Goal: Obtain resource: Obtain resource

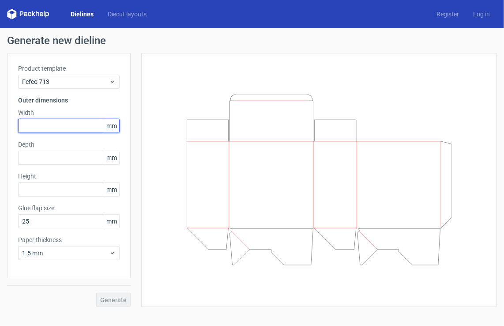
click at [54, 127] on input "text" at bounding box center [69, 126] width 102 height 14
type input "265"
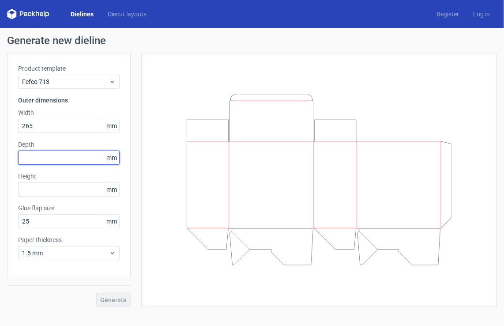
click at [72, 158] on input "text" at bounding box center [69, 158] width 102 height 14
type input "140"
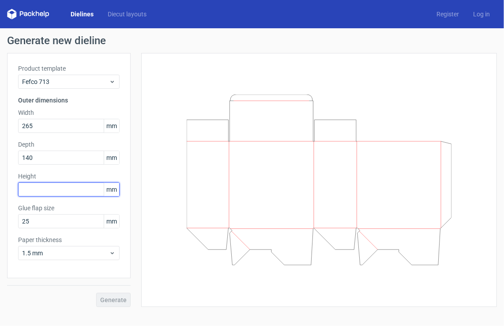
click at [73, 192] on input "text" at bounding box center [69, 189] width 102 height 14
type input "205"
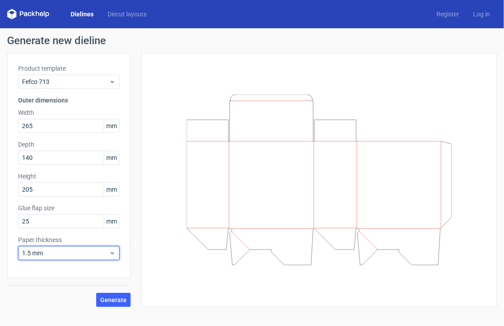
click at [81, 251] on span "1.5 mm" at bounding box center [65, 253] width 87 height 9
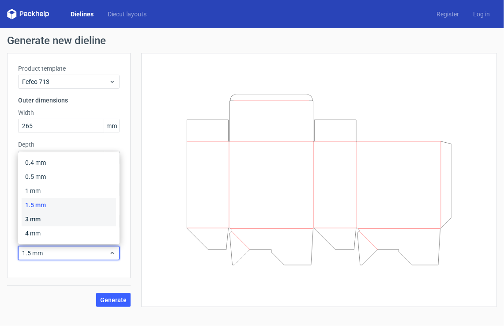
click at [61, 215] on div "3 mm" at bounding box center [69, 219] width 95 height 14
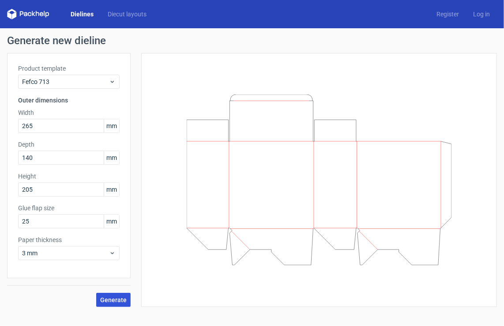
click at [121, 297] on span "Generate" at bounding box center [113, 300] width 27 height 6
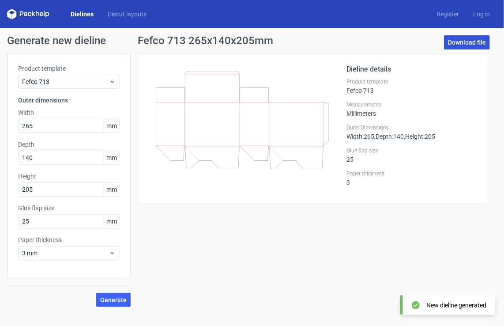
click at [475, 43] on link "Download file" at bounding box center [467, 42] width 46 height 14
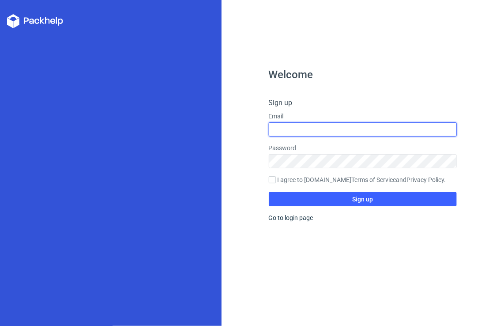
click at [351, 131] on input "text" at bounding box center [363, 129] width 189 height 14
type input "subash120793@gmail.com"
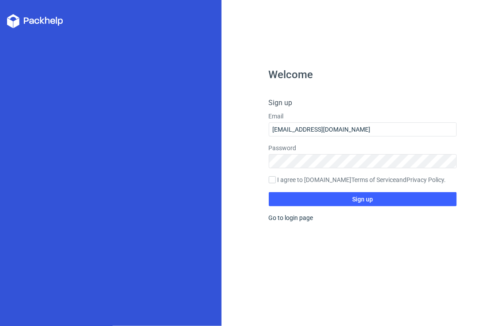
click at [298, 181] on label "I agree to Packhelp.com Terms of Service and Privacy Policy ." at bounding box center [363, 180] width 189 height 10
click at [276, 181] on input "I agree to Packhelp.com Terms of Service and Privacy Policy ." at bounding box center [272, 179] width 7 height 7
checkbox input "true"
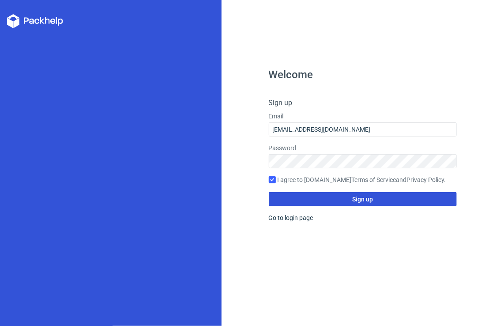
click at [342, 200] on button "Sign up" at bounding box center [363, 199] width 189 height 14
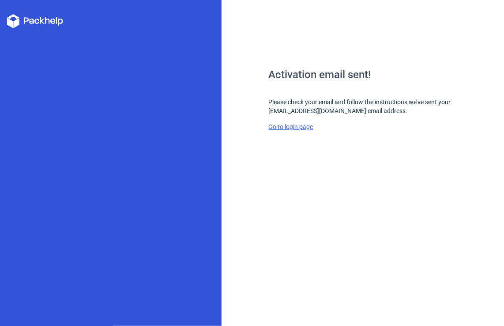
click at [306, 126] on link "Go to login page" at bounding box center [291, 126] width 45 height 7
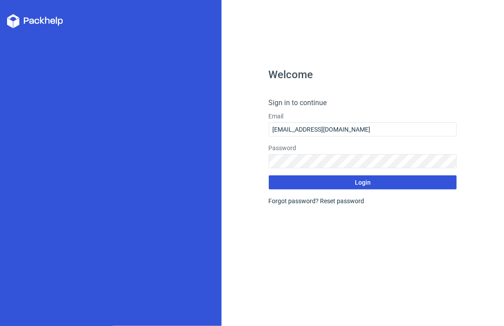
click at [372, 182] on button "Login" at bounding box center [363, 182] width 189 height 14
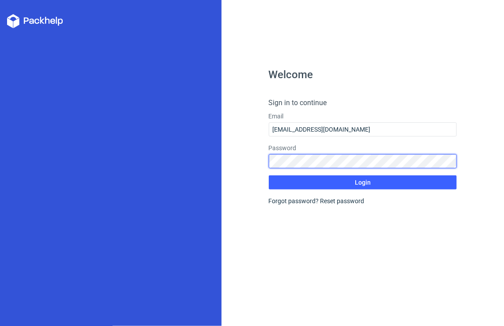
click at [254, 161] on div "Welcome Sign in to continue Email subash120793@gmail.com Password Login Forgot …" at bounding box center [363, 163] width 283 height 326
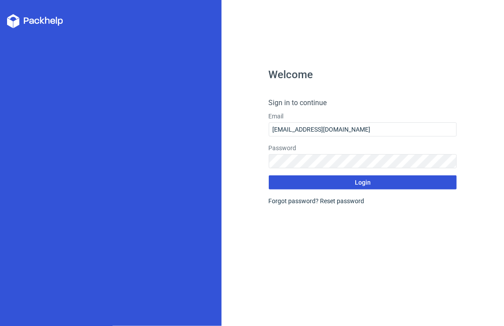
click at [452, 186] on button "Login" at bounding box center [363, 182] width 189 height 14
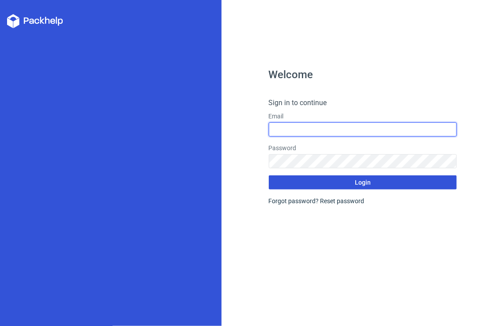
type input "subash120793@gmail.com"
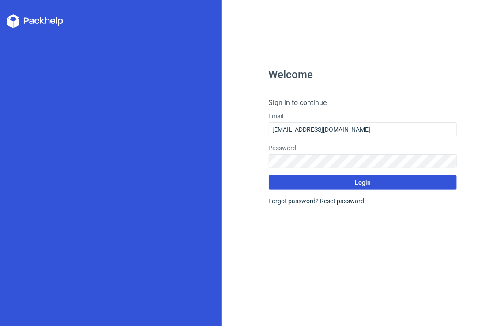
click at [354, 180] on button "Login" at bounding box center [363, 182] width 189 height 14
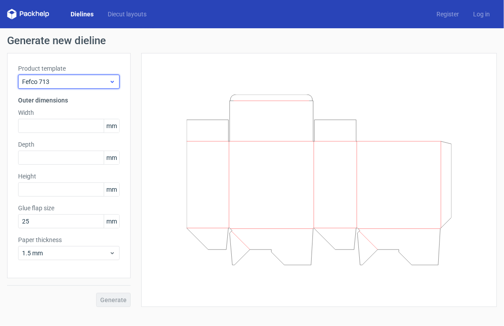
click at [50, 80] on span "Fefco 713" at bounding box center [65, 81] width 87 height 9
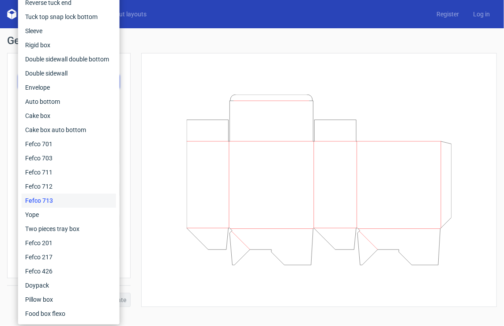
click at [54, 199] on div "Fefco 713" at bounding box center [69, 200] width 95 height 14
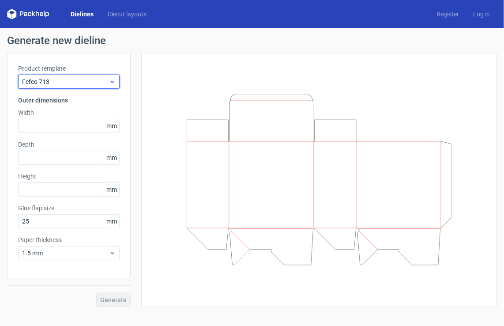
click at [41, 82] on span "Fefco 713" at bounding box center [65, 81] width 87 height 9
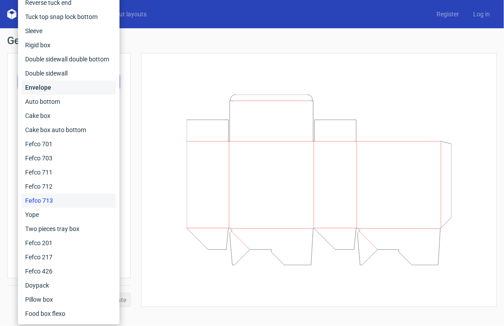
click at [41, 82] on div "Envelope" at bounding box center [69, 87] width 95 height 14
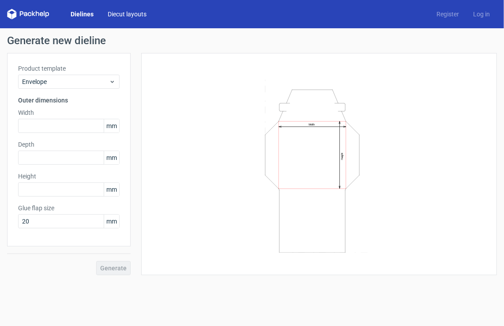
click at [121, 13] on link "Diecut layouts" at bounding box center [127, 14] width 53 height 9
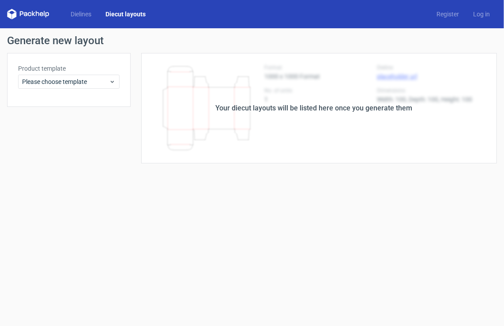
click at [295, 110] on div "Your diecut layouts will be listed here once you generate them" at bounding box center [314, 108] width 197 height 11
click at [317, 110] on div "Your diecut layouts will be listed here once you generate them" at bounding box center [314, 108] width 197 height 11
drag, startPoint x: 317, startPoint y: 110, endPoint x: 364, endPoint y: 110, distance: 47.3
click at [364, 110] on div "Your diecut layouts will be listed here once you generate them" at bounding box center [314, 108] width 197 height 11
click at [87, 14] on link "Dielines" at bounding box center [81, 14] width 35 height 9
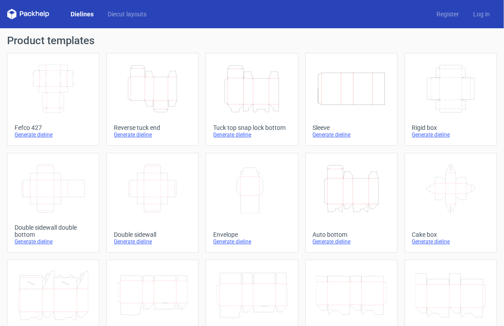
click at [30, 13] on icon at bounding box center [28, 14] width 42 height 11
click at [114, 11] on link "Diecut layouts" at bounding box center [127, 14] width 53 height 9
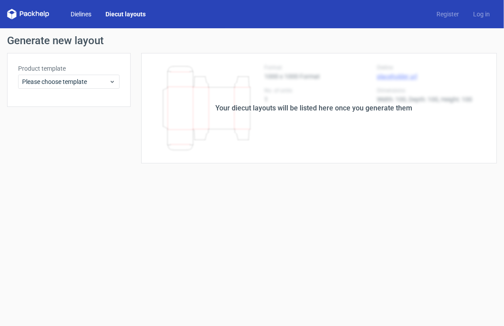
click at [73, 13] on link "Dielines" at bounding box center [81, 14] width 35 height 9
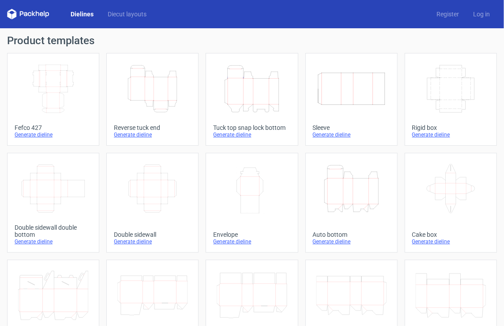
click at [133, 137] on div "Generate dieline" at bounding box center [152, 134] width 77 height 7
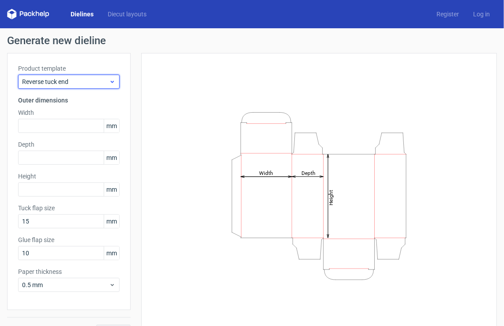
click at [82, 86] on div "Reverse tuck end" at bounding box center [69, 82] width 102 height 14
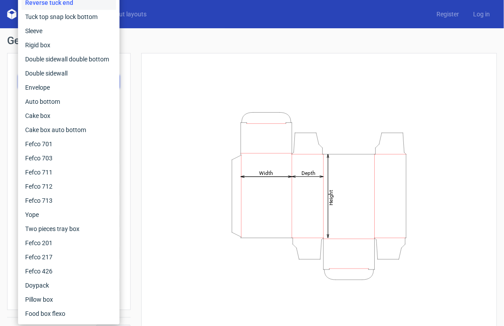
click at [178, 30] on div "Generate new dieline Product template Reverse tuck end Outer dimensions Width m…" at bounding box center [252, 187] width 504 height 318
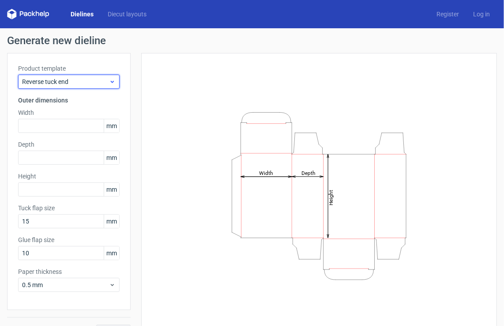
click at [69, 80] on span "Reverse tuck end" at bounding box center [65, 81] width 87 height 9
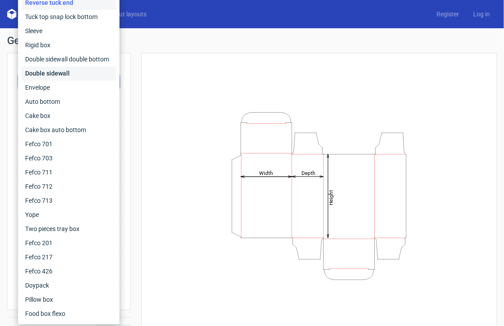
click at [69, 80] on div "Double sidewall" at bounding box center [69, 73] width 95 height 14
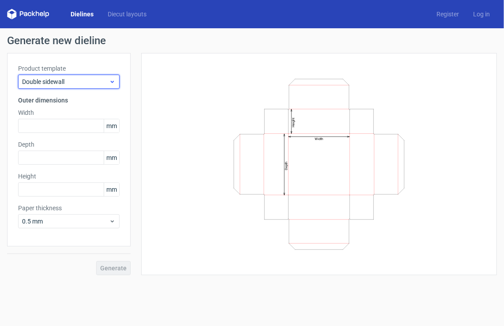
click at [72, 81] on span "Double sidewall" at bounding box center [65, 81] width 87 height 9
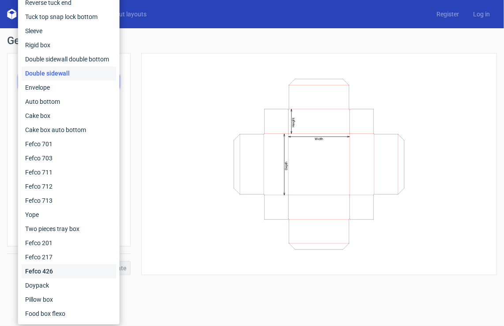
click at [59, 271] on div "Fefco 426" at bounding box center [69, 271] width 95 height 14
